Goal: Information Seeking & Learning: Find specific fact

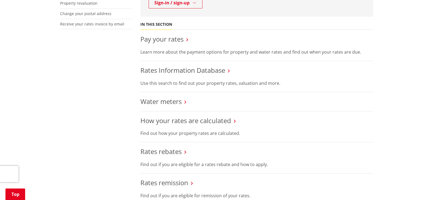
scroll to position [164, 0]
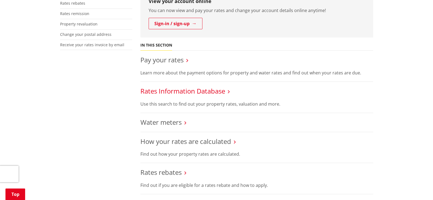
click at [203, 91] on link "Rates Information Database" at bounding box center [182, 90] width 85 height 9
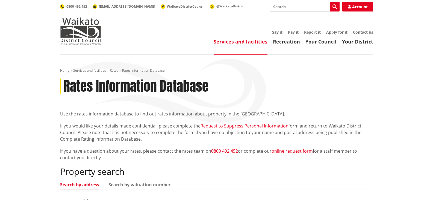
scroll to position [55, 0]
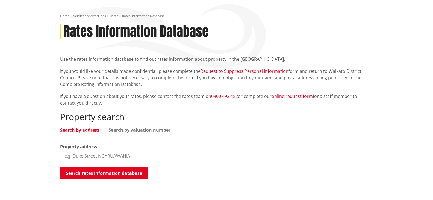
click at [151, 157] on input "search" at bounding box center [216, 156] width 313 height 12
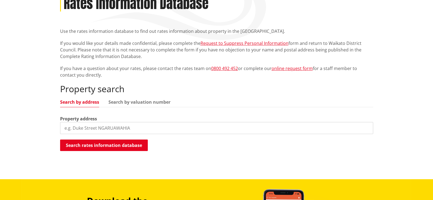
scroll to position [109, 0]
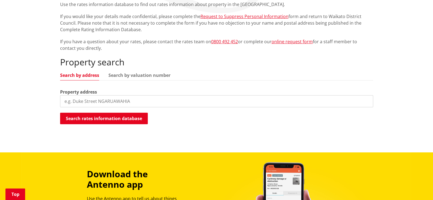
click at [109, 103] on input "search" at bounding box center [216, 101] width 313 height 12
paste input "10 Kereru Road, Glen Massey"
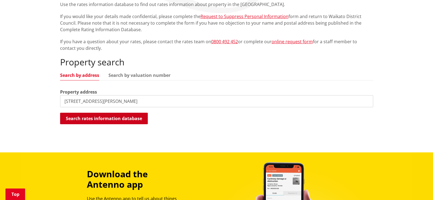
type input "10 Kereru Road, Glen Massey"
click at [125, 117] on button "Search rates information database" at bounding box center [104, 118] width 88 height 11
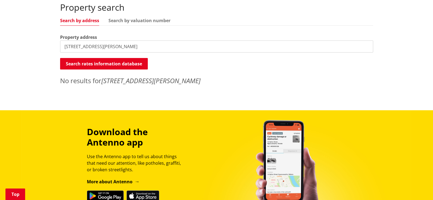
scroll to position [82, 0]
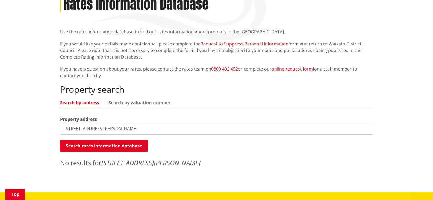
click at [148, 129] on input "10 Kereru Road, Glen Massey" at bounding box center [216, 128] width 313 height 12
drag, startPoint x: 152, startPoint y: 130, endPoint x: 40, endPoint y: 127, distance: 112.1
click at [40, 127] on div "Home Services and facilities Rates Rates Information Database Rates Information…" at bounding box center [216, 82] width 433 height 219
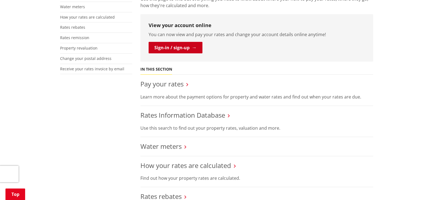
scroll to position [164, 0]
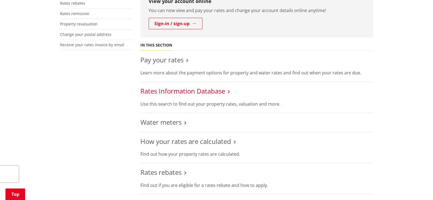
click at [190, 89] on link "Rates Information Database" at bounding box center [182, 90] width 85 height 9
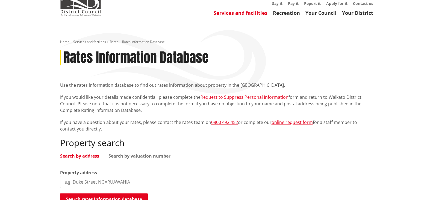
scroll to position [55, 0]
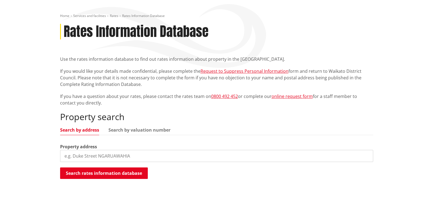
click at [109, 156] on input "search" at bounding box center [216, 156] width 313 height 12
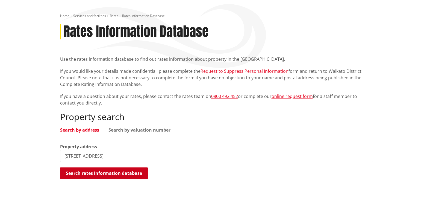
type input "10 Kereru Road"
click at [134, 172] on button "Search rates information database" at bounding box center [104, 172] width 88 height 11
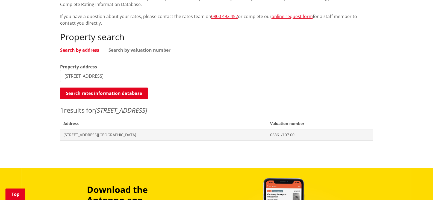
scroll to position [137, 0]
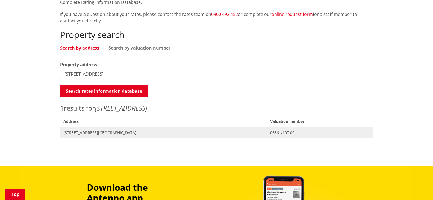
click at [176, 131] on span "[STREET_ADDRESS][GEOGRAPHIC_DATA]" at bounding box center [163, 132] width 201 height 5
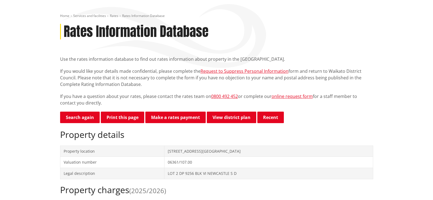
scroll to position [27, 0]
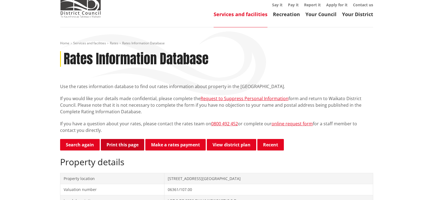
click at [127, 142] on button "Print this page" at bounding box center [122, 144] width 43 height 11
